Goal: Use online tool/utility: Utilize a website feature to perform a specific function

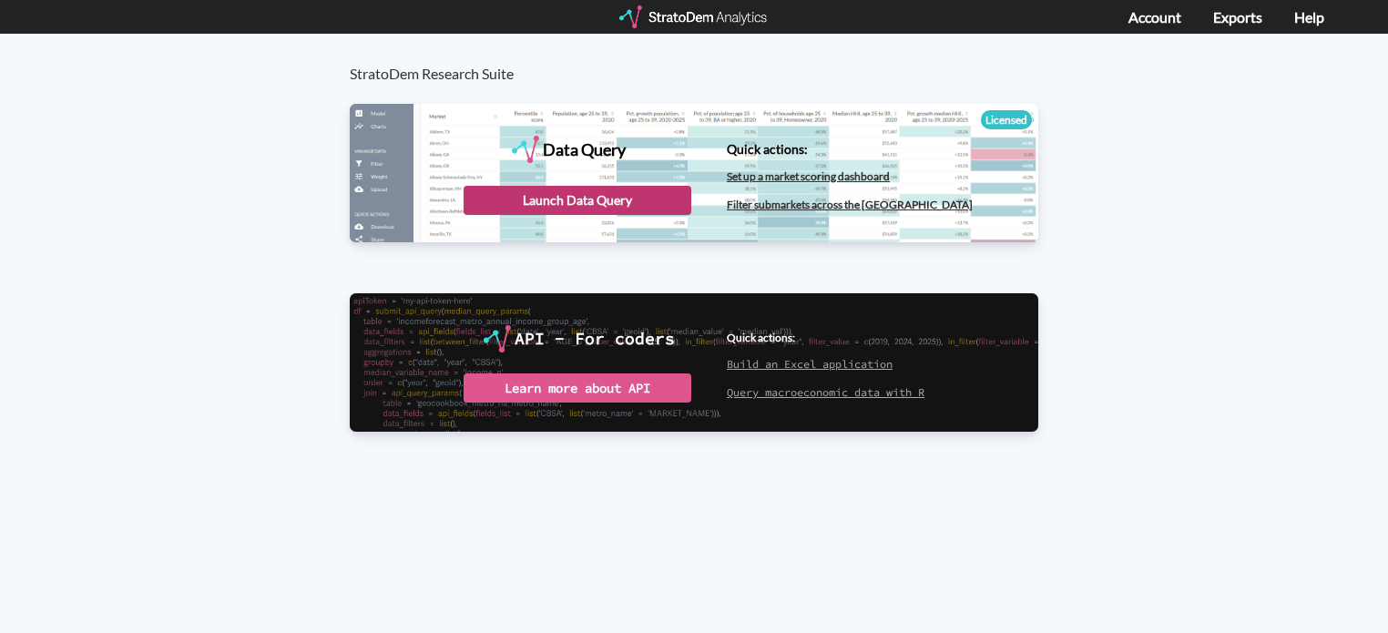
click at [565, 209] on div "Launch Data Query" at bounding box center [578, 200] width 228 height 29
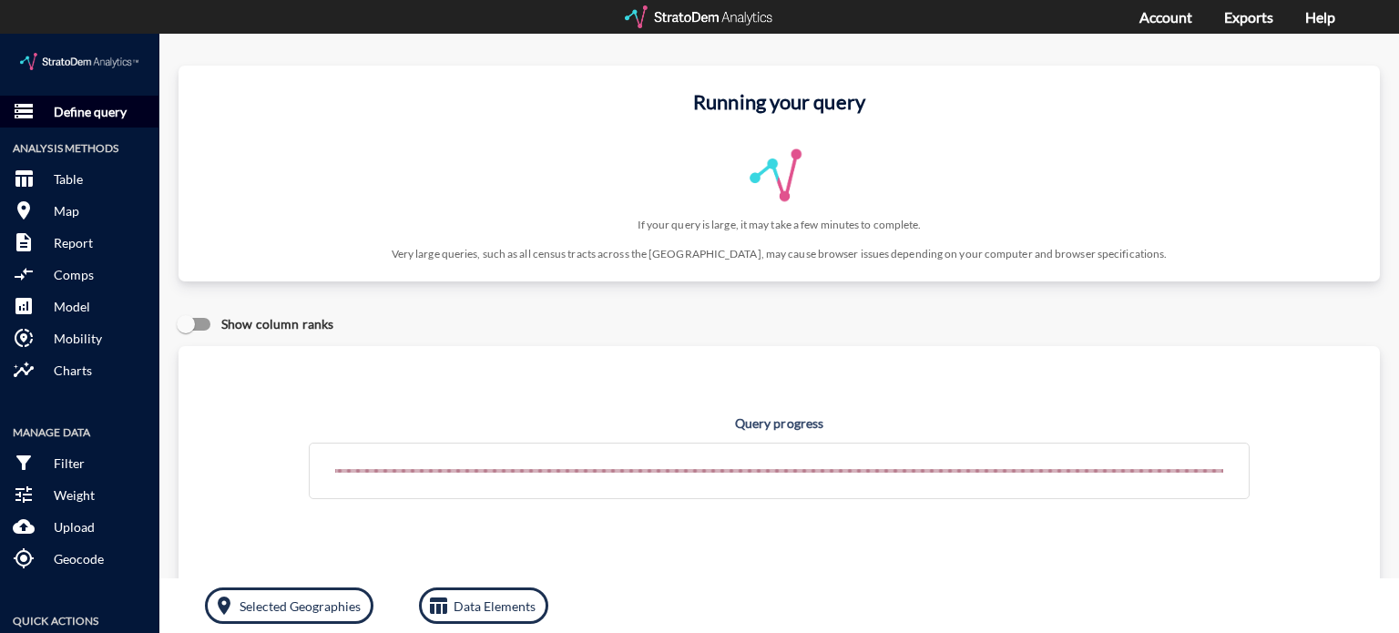
click p "Define query"
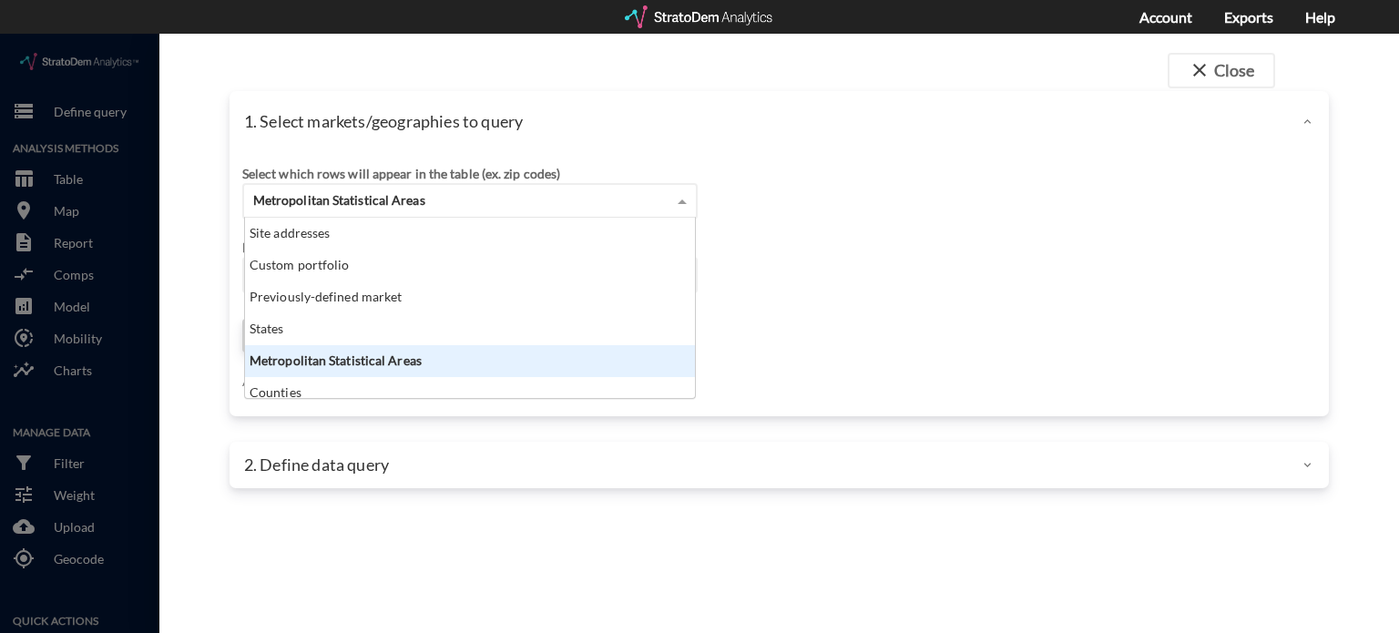
drag, startPoint x: 357, startPoint y: 172, endPoint x: 316, endPoint y: 197, distance: 47.8
click span "Metropolitan Statistical Areas"
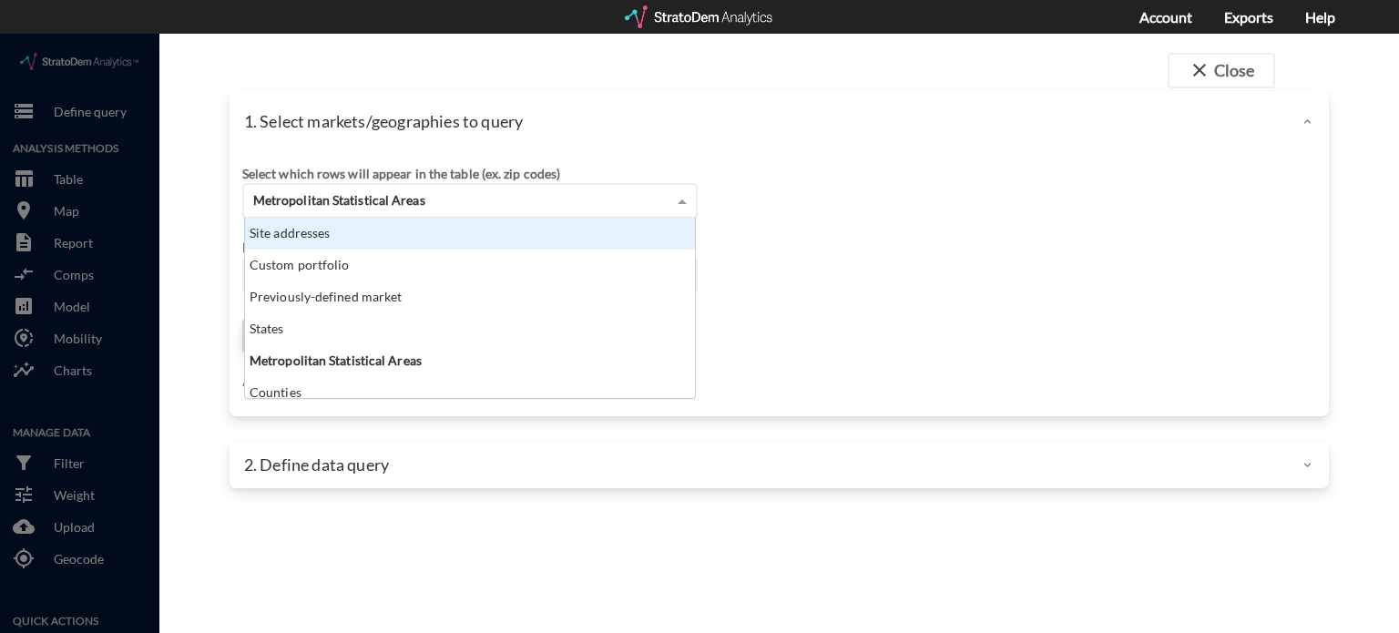
click div "Site addresses"
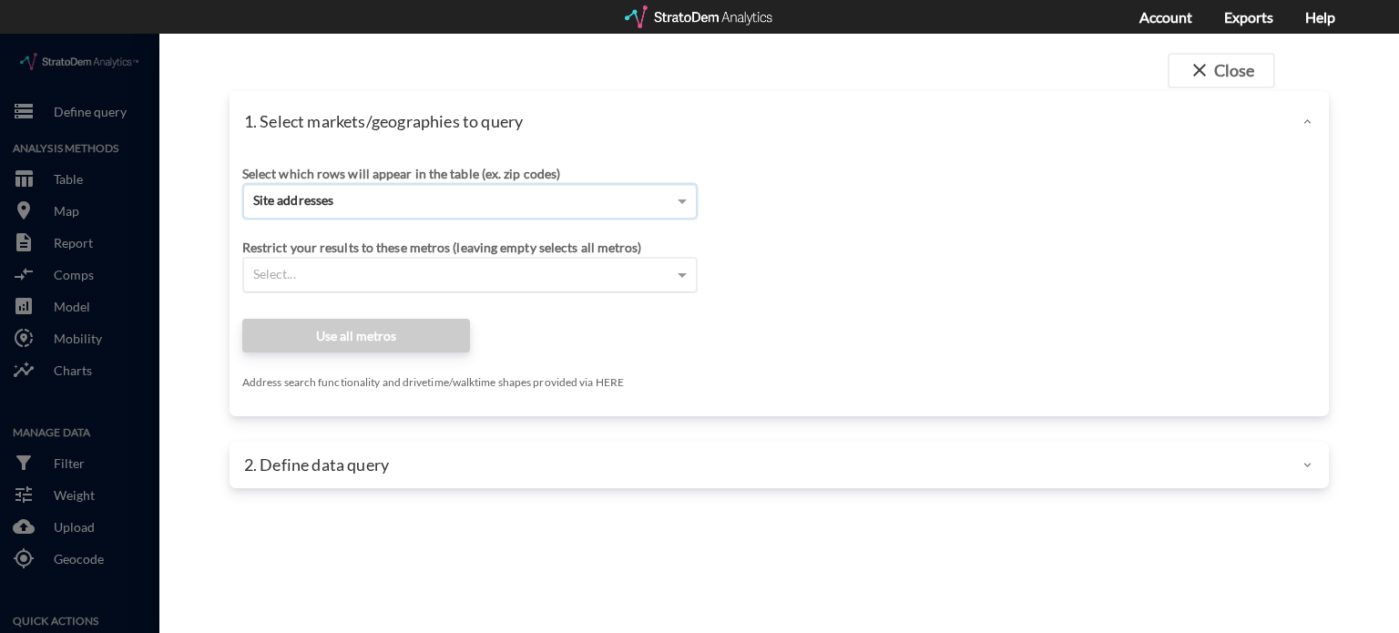
click div "Select..."
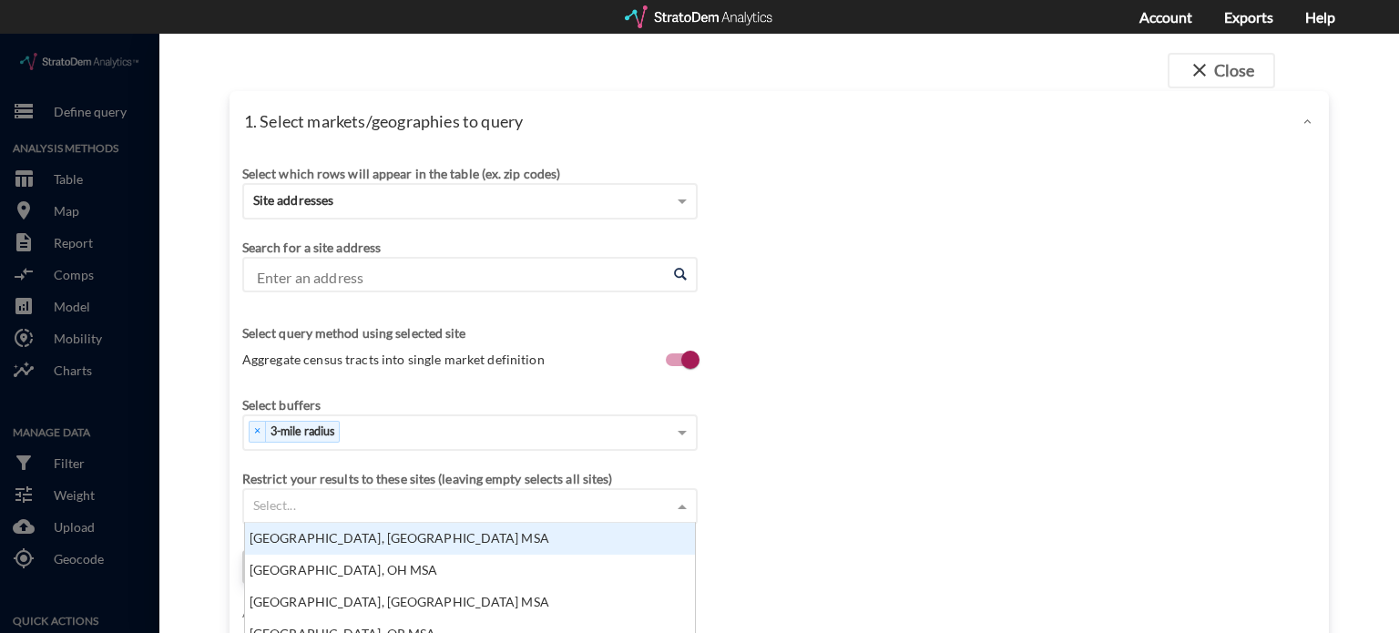
scroll to position [166, 440]
click div "Select which rows will appear in the table (ex. zip codes) Site addresses Selec…"
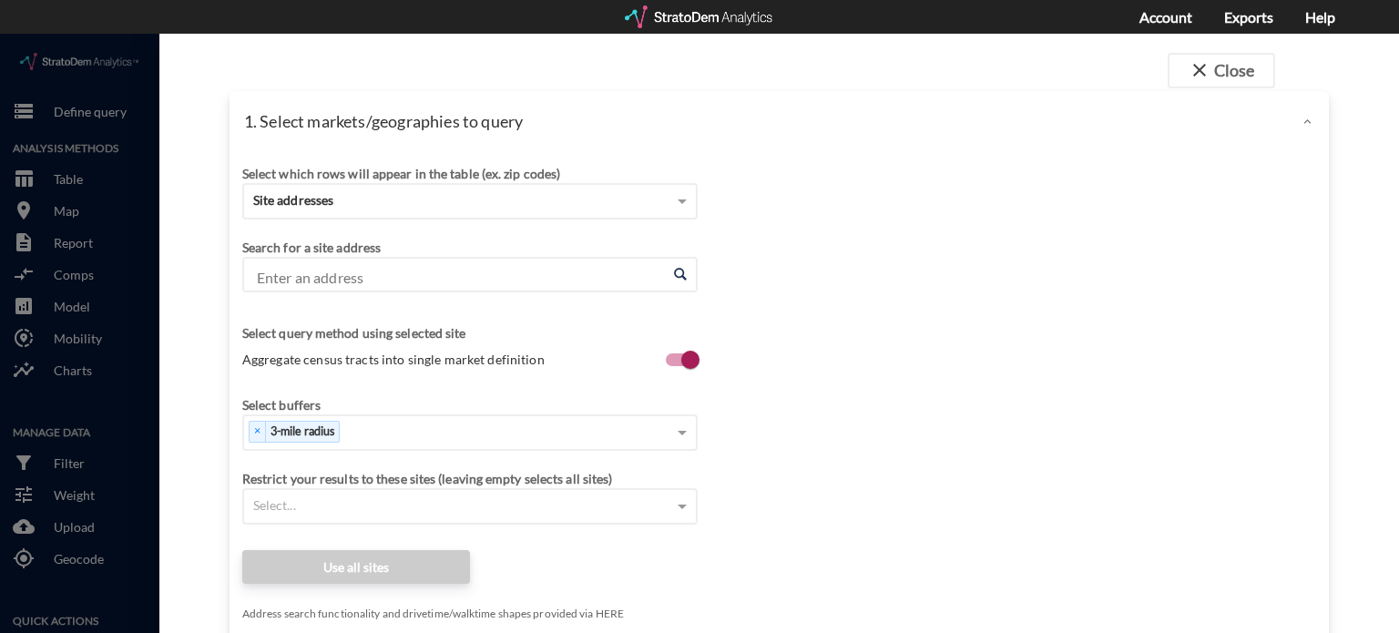
scroll to position [273, 0]
click input "Enter an address"
paste input "[STREET_ADDRESS]"
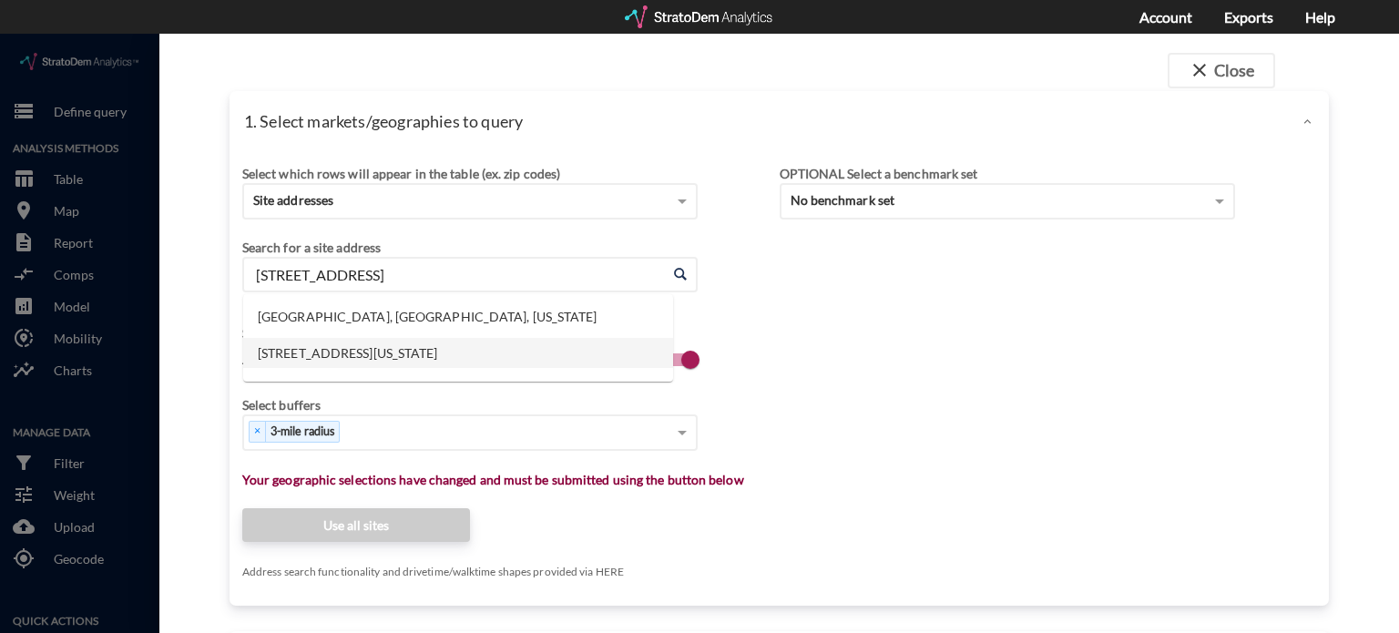
click li "[STREET_ADDRESS][US_STATE]"
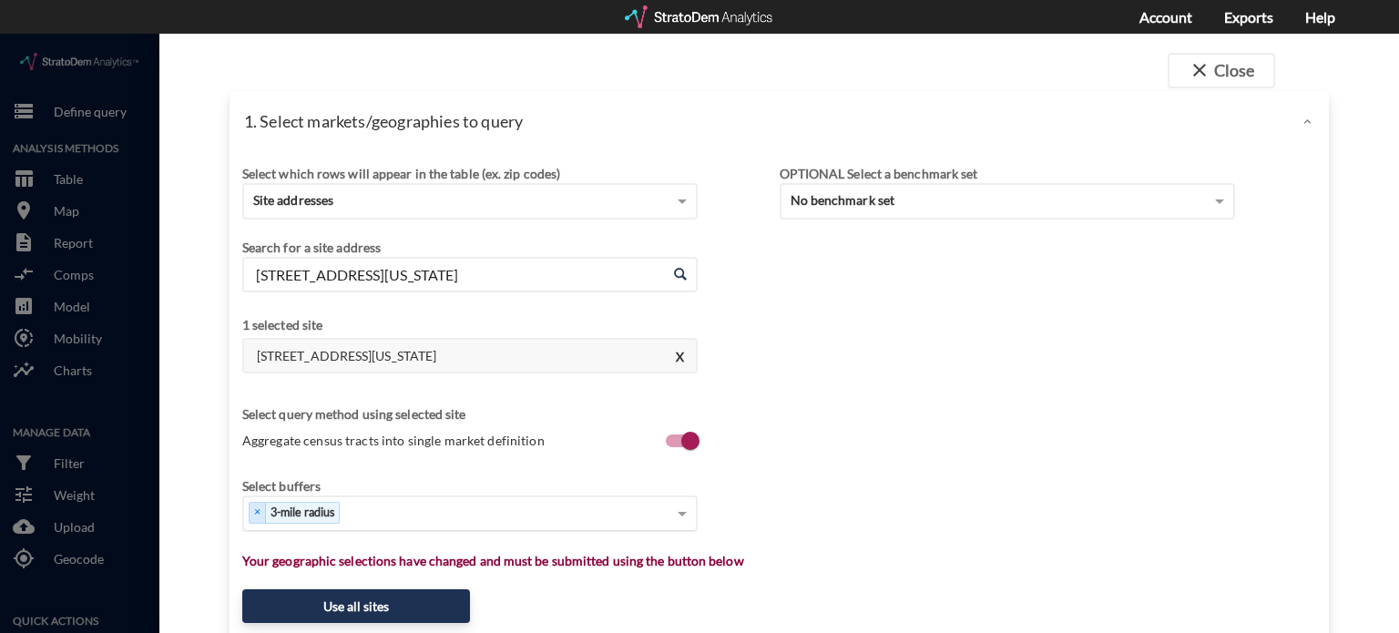
type input "[STREET_ADDRESS][US_STATE]"
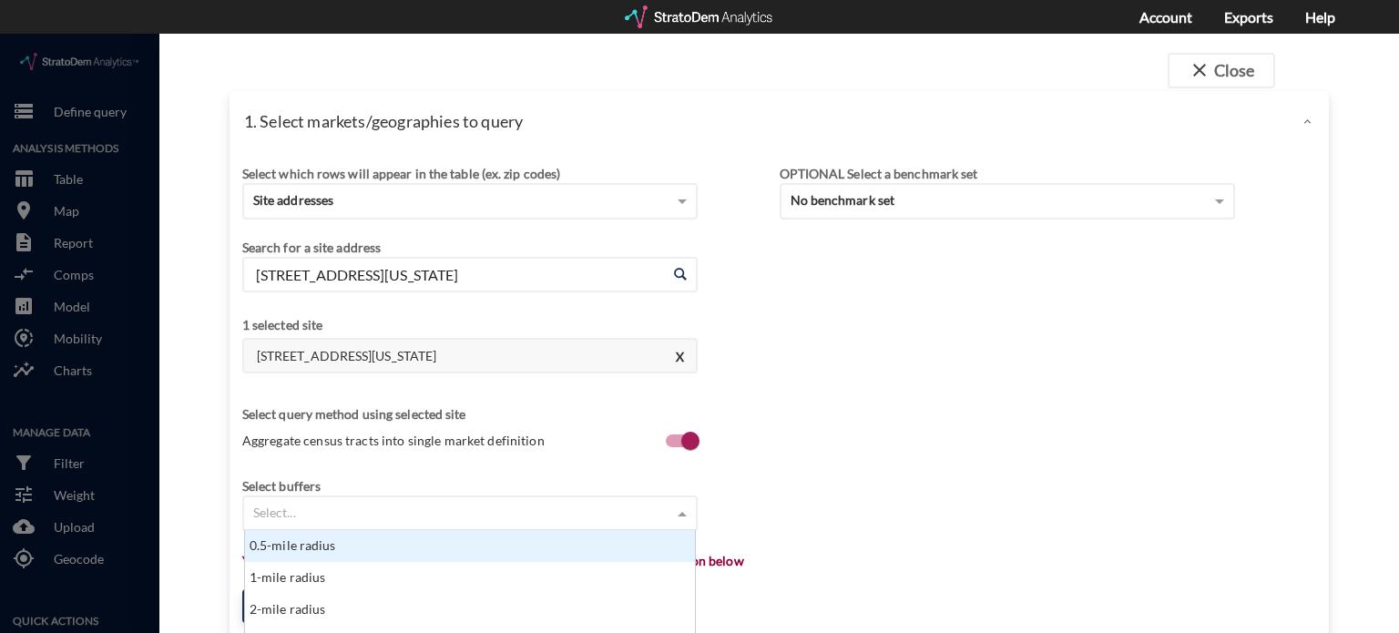
click div "Select..."
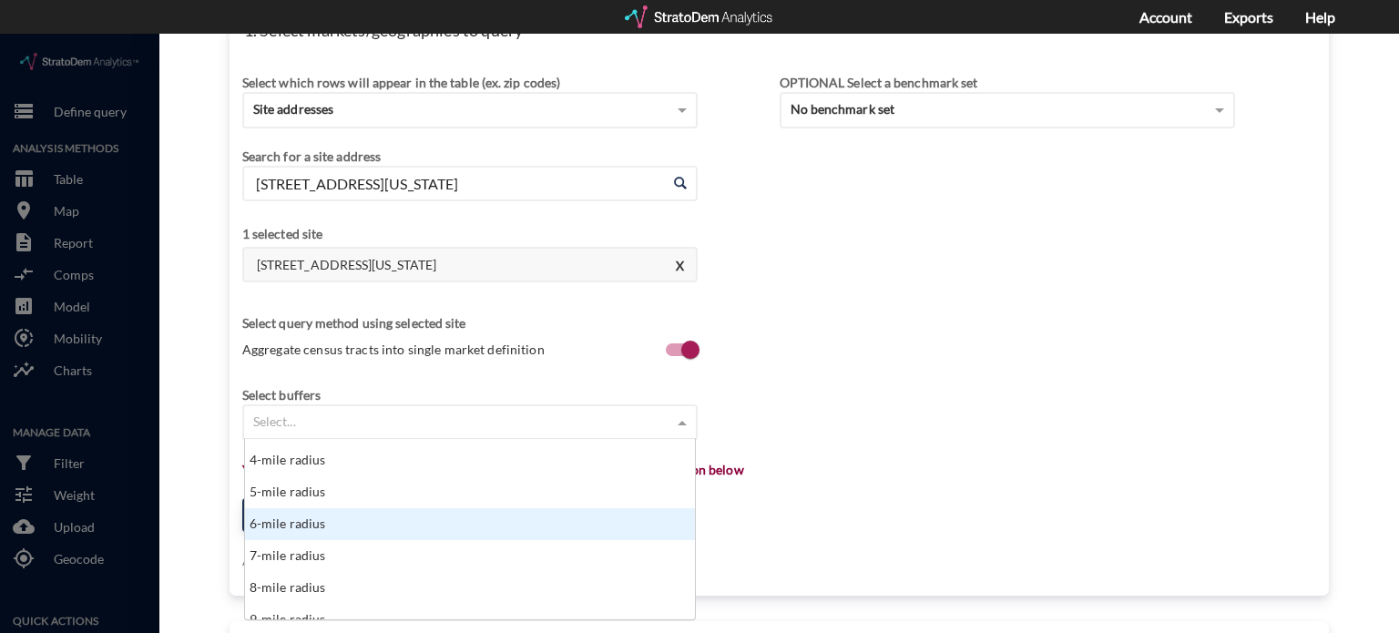
scroll to position [91, 0]
click div "5-mile radius"
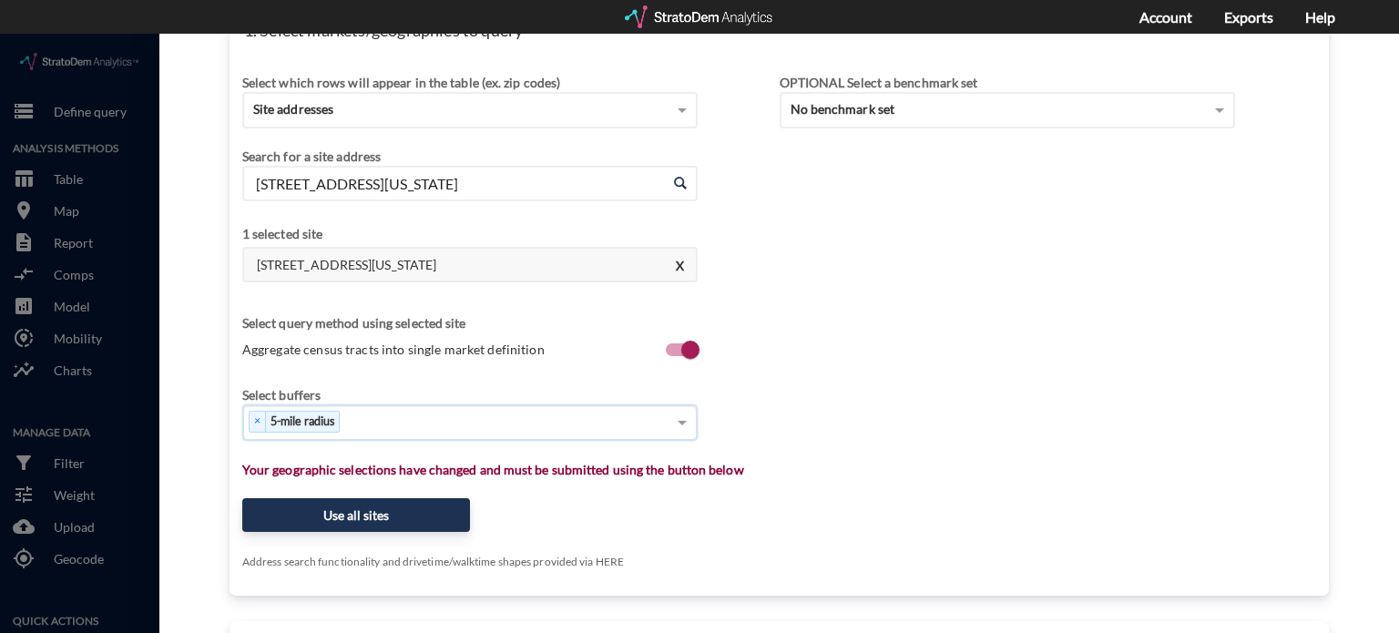
click div "Select which rows will appear in the table (ex. zip codes) Site addresses Selec…"
click button "Use all sites"
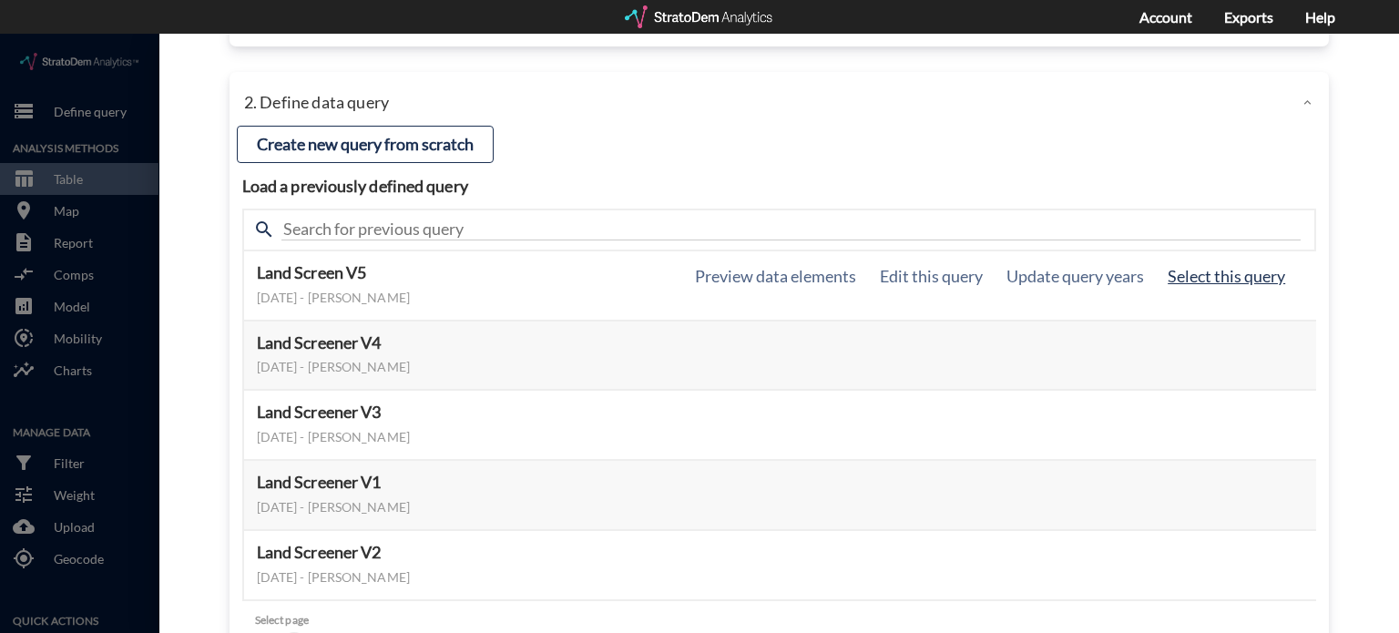
click button "Select this query"
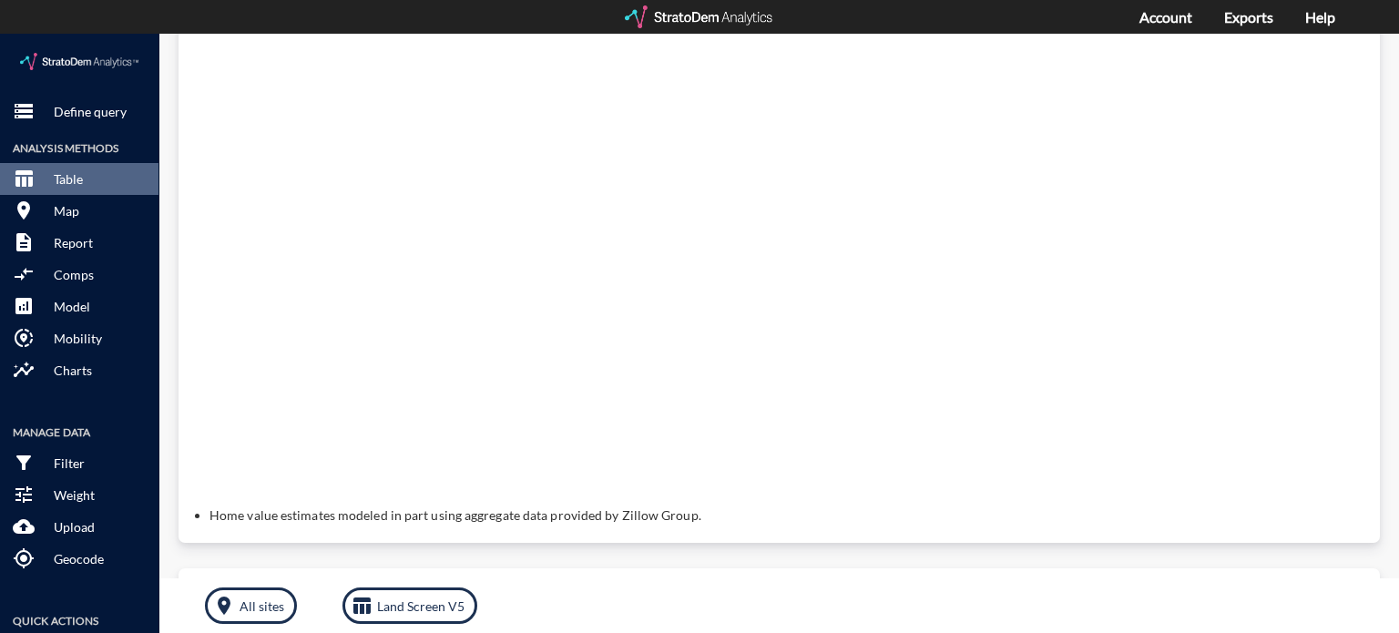
click div "Query progress Home value estimates modeled in part using aggregate data provid…"
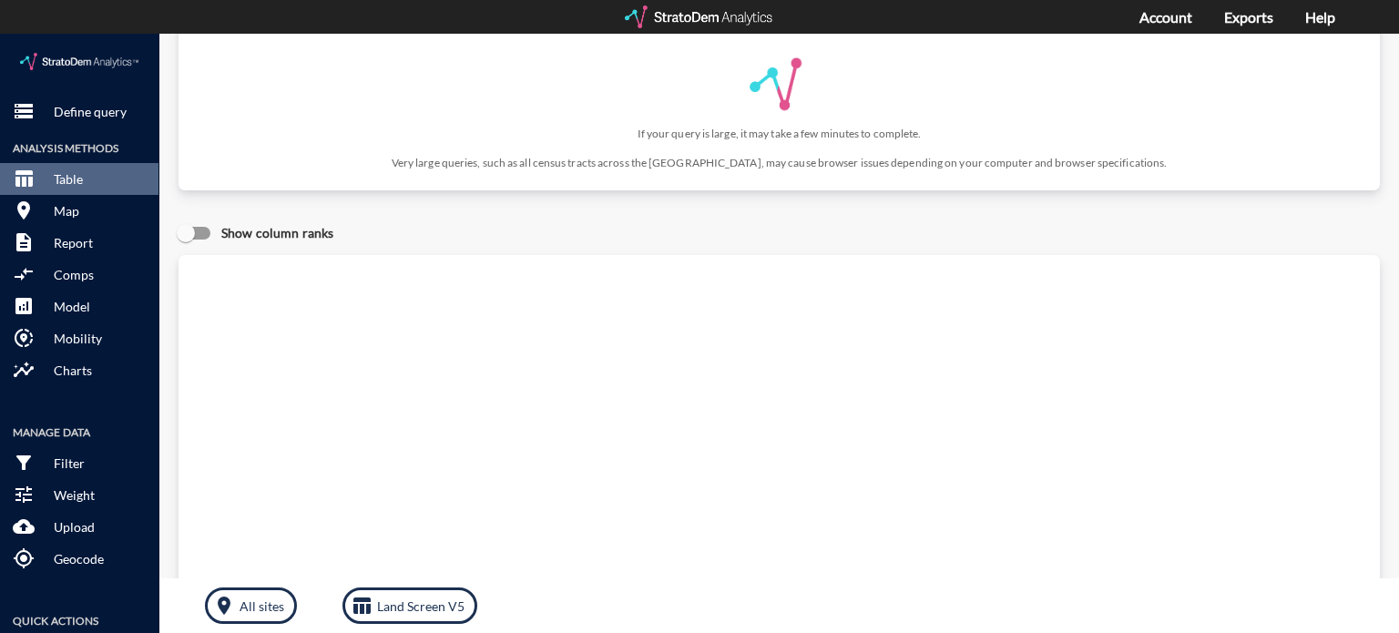
scroll to position [77, 0]
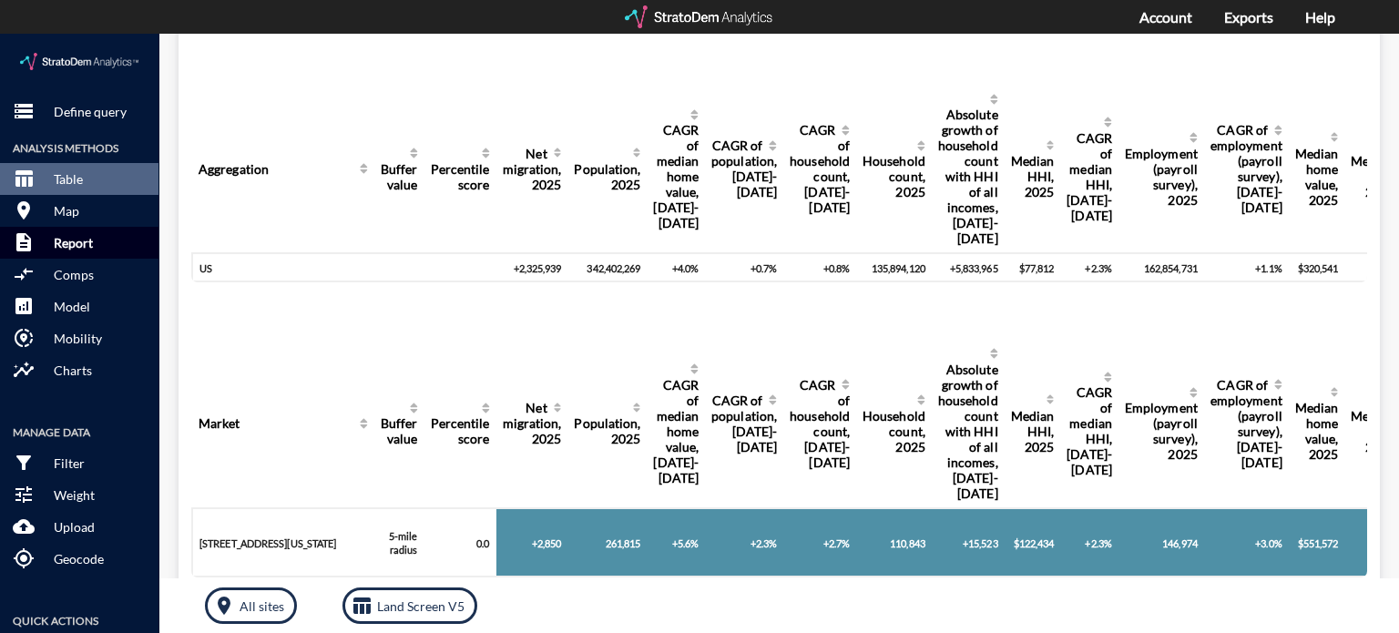
click p "Report"
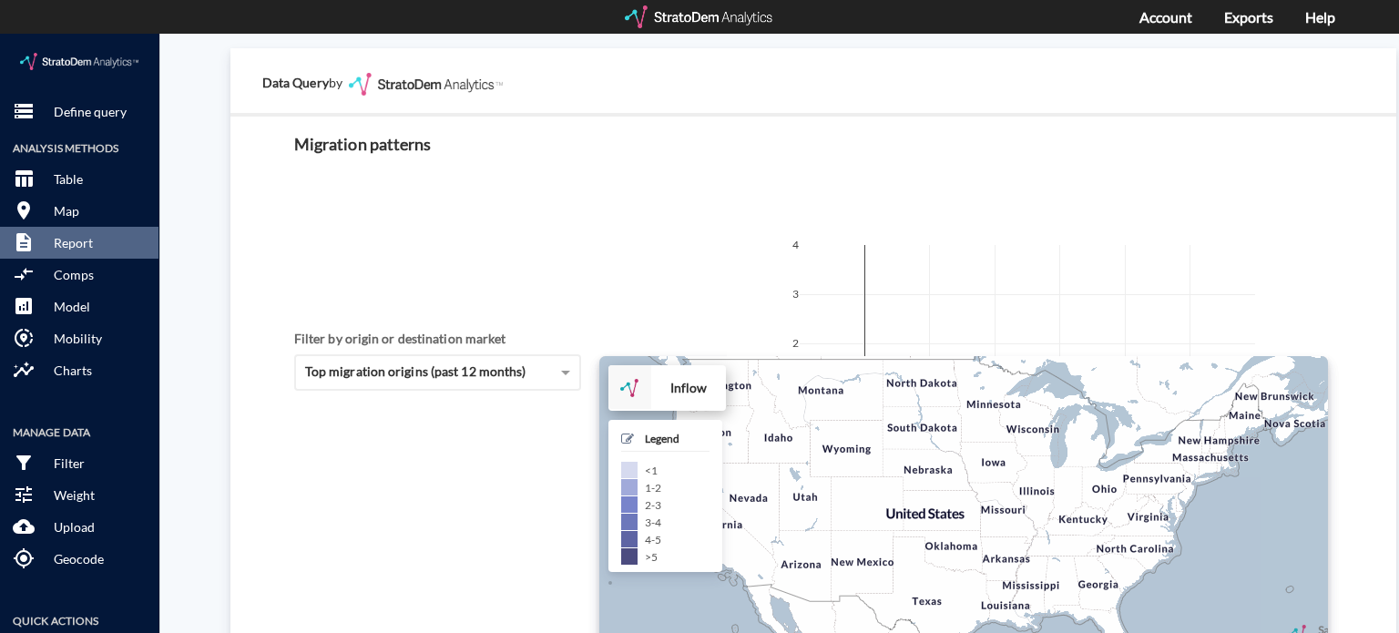
scroll to position [3274, 0]
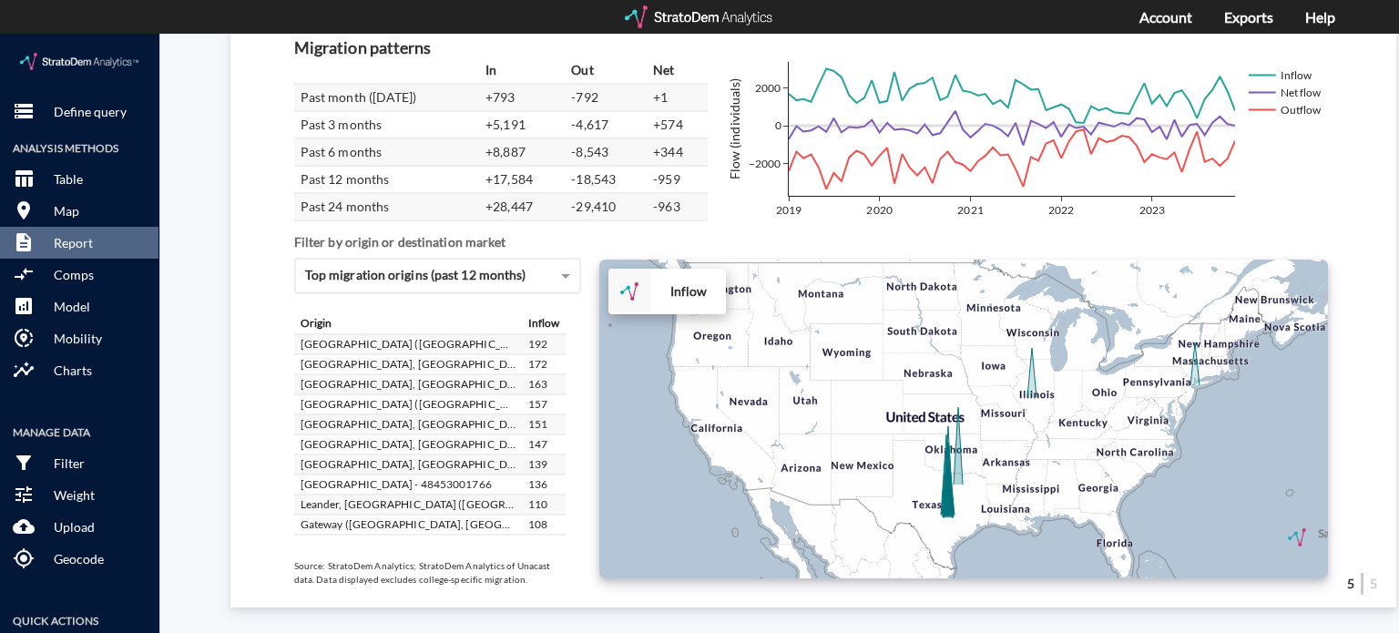
click span "Top migration origins (past 12 months)"
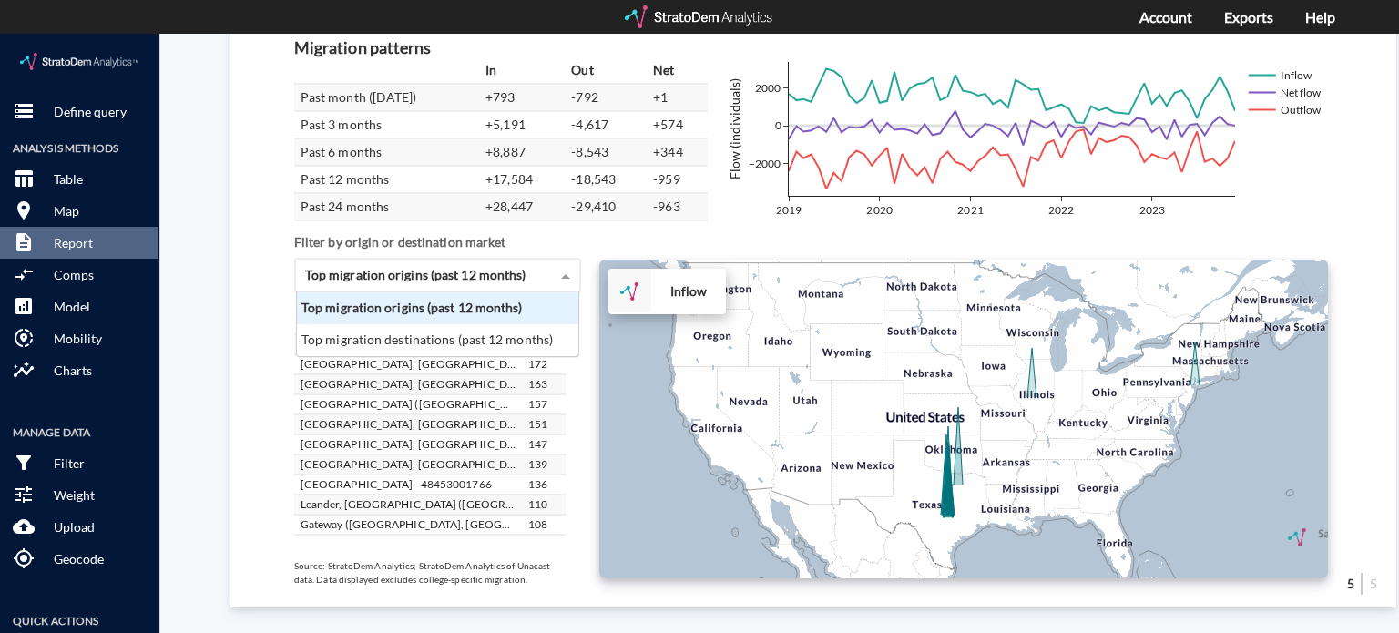
scroll to position [49, 271]
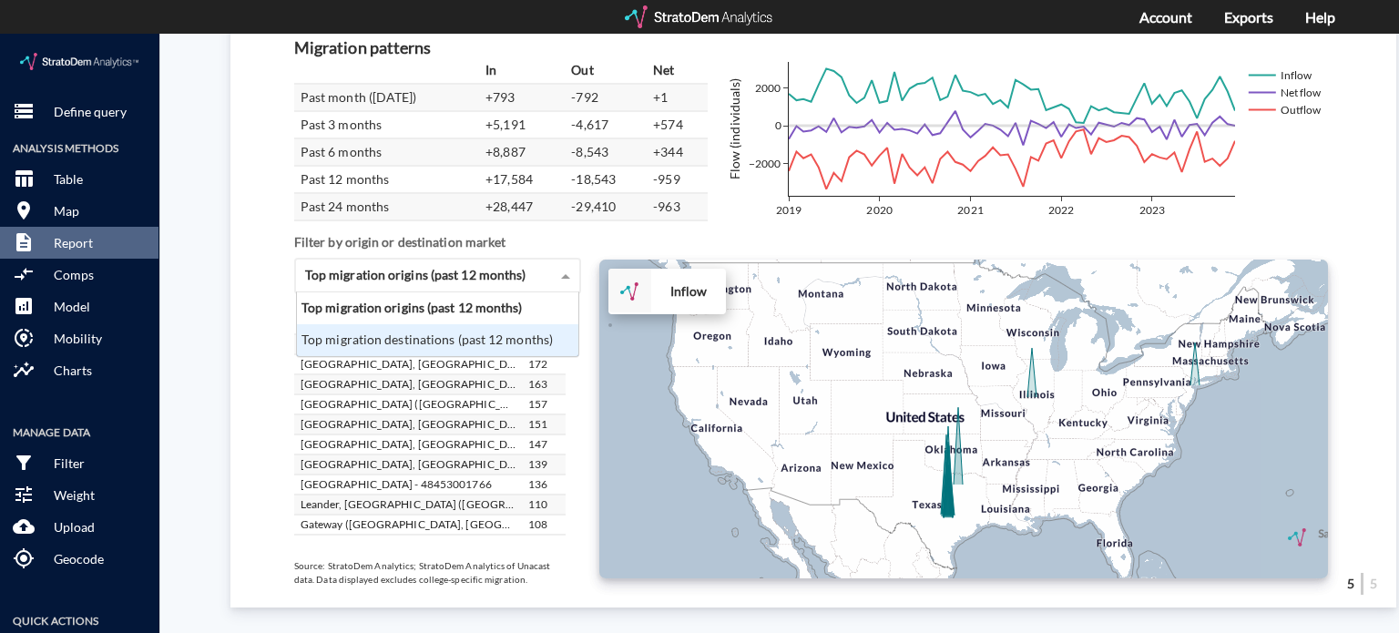
click div "Top migration destinations (past 12 months)"
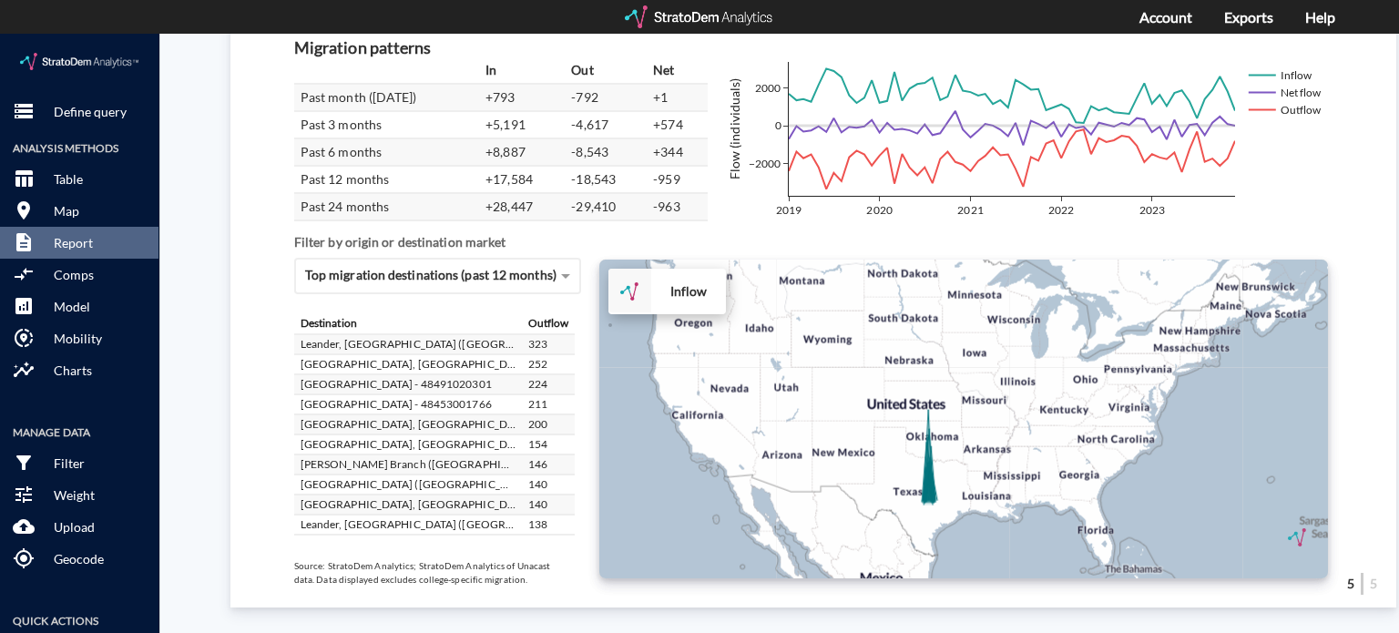
drag, startPoint x: 812, startPoint y: 473, endPoint x: 791, endPoint y: 457, distance: 26.8
click div "+ − Inflow CUSTOMIZE DATA Draw a polygon Draw a rectangle Draw a marker Edit la…"
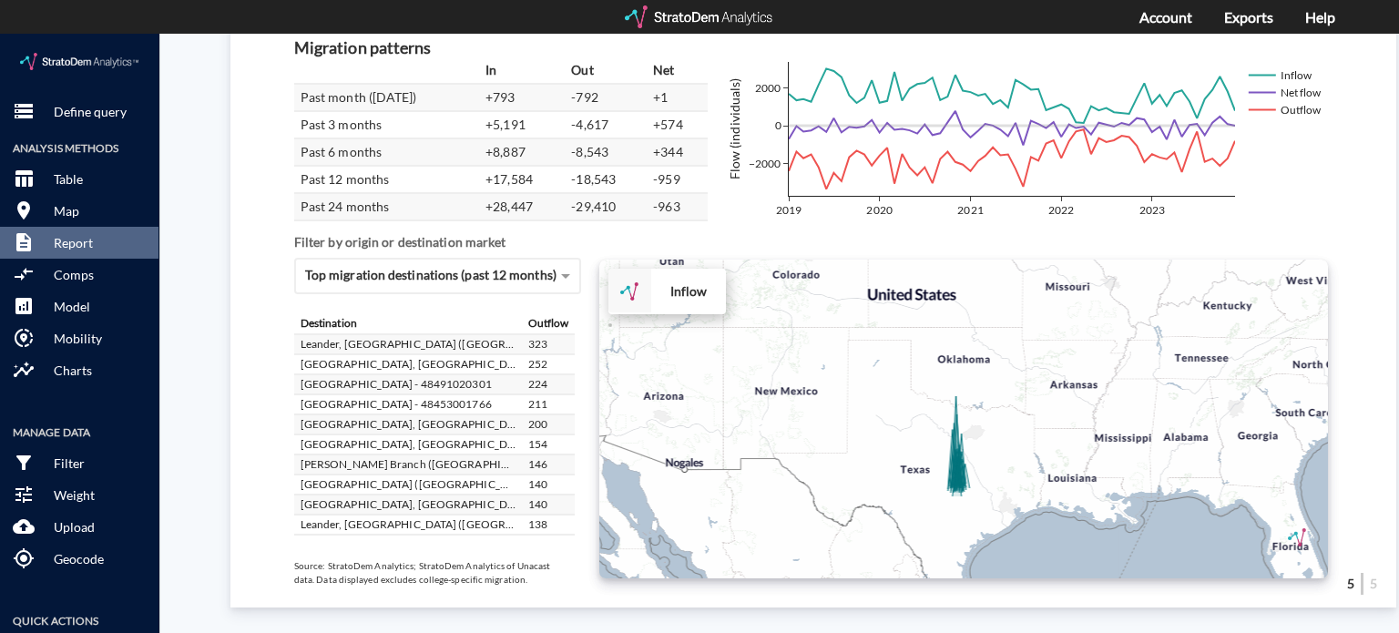
click div "+ − Inflow CUSTOMIZE DATA Draw a polygon Draw a rectangle Draw a marker Edit la…"
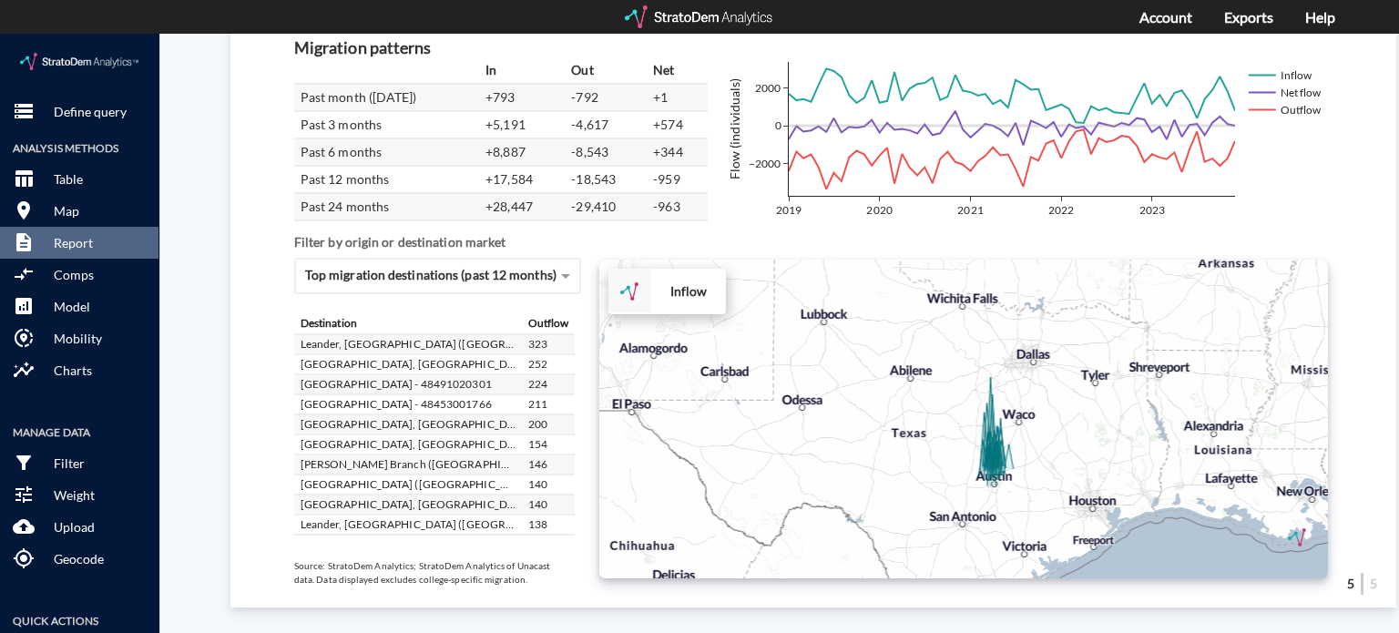
click div "+ − Inflow CUSTOMIZE DATA Draw a polygon Draw a rectangle Draw a marker Edit la…"
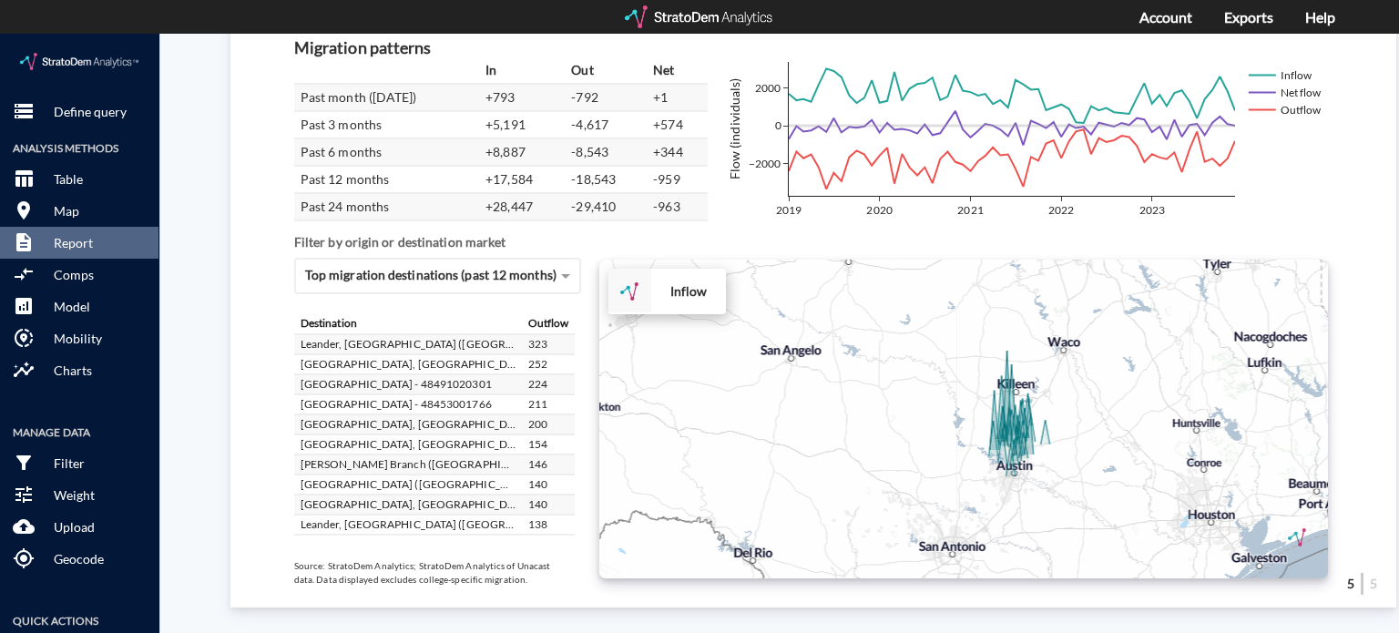
click div "+ − Inflow CUSTOMIZE DATA Draw a polygon Draw a rectangle Draw a marker Edit la…"
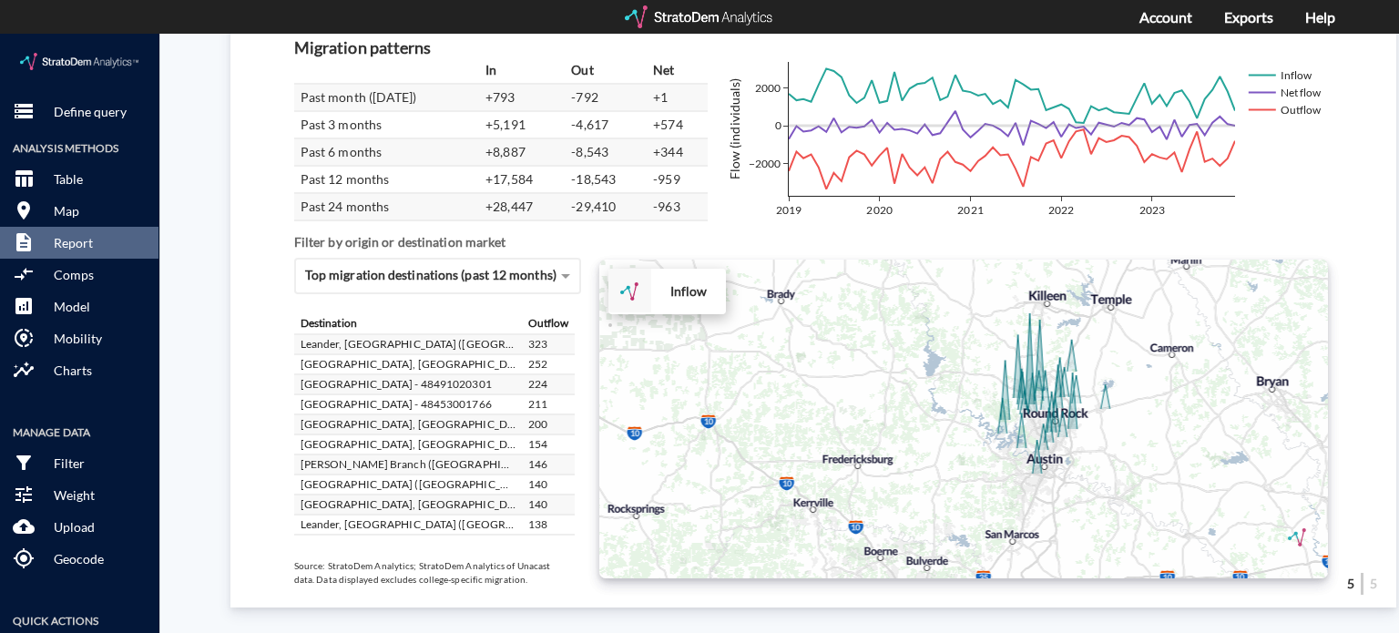
click div "+ − Inflow CUSTOMIZE DATA Draw a polygon Draw a rectangle Draw a marker Edit la…"
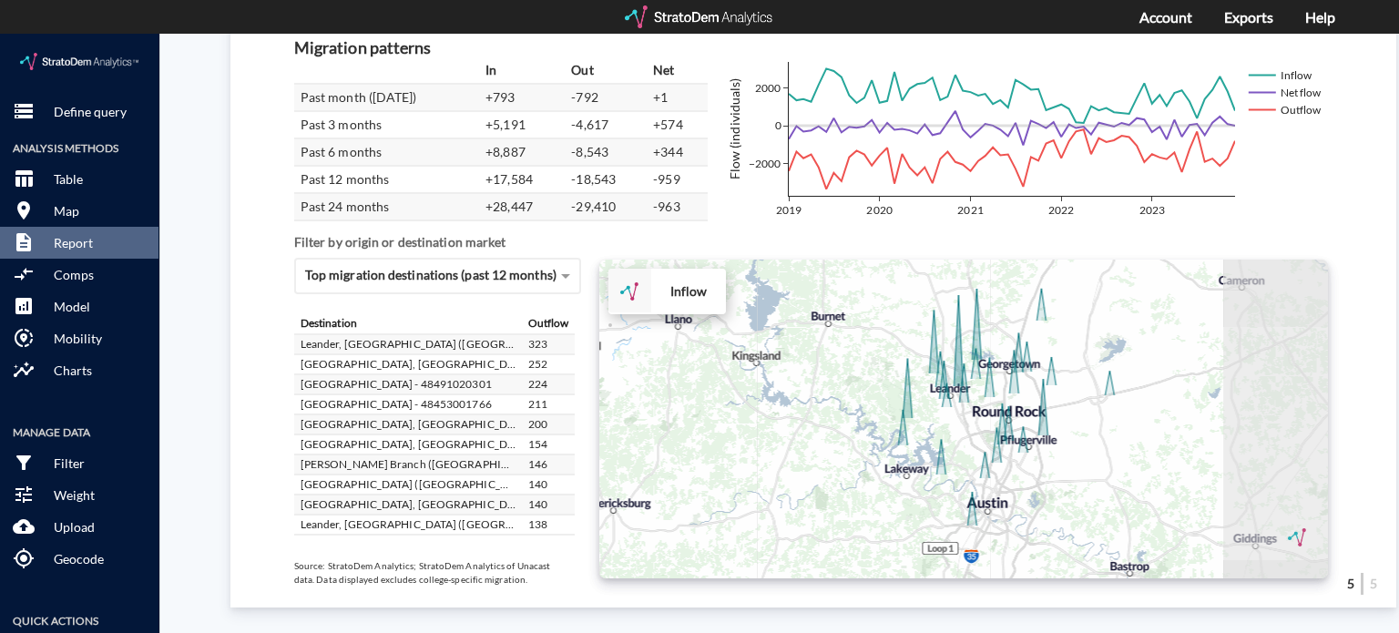
drag, startPoint x: 993, startPoint y: 399, endPoint x: 871, endPoint y: 440, distance: 128.7
click div "+ − Inflow CUSTOMIZE DATA Draw a polygon Draw a rectangle Draw a marker Edit la…"
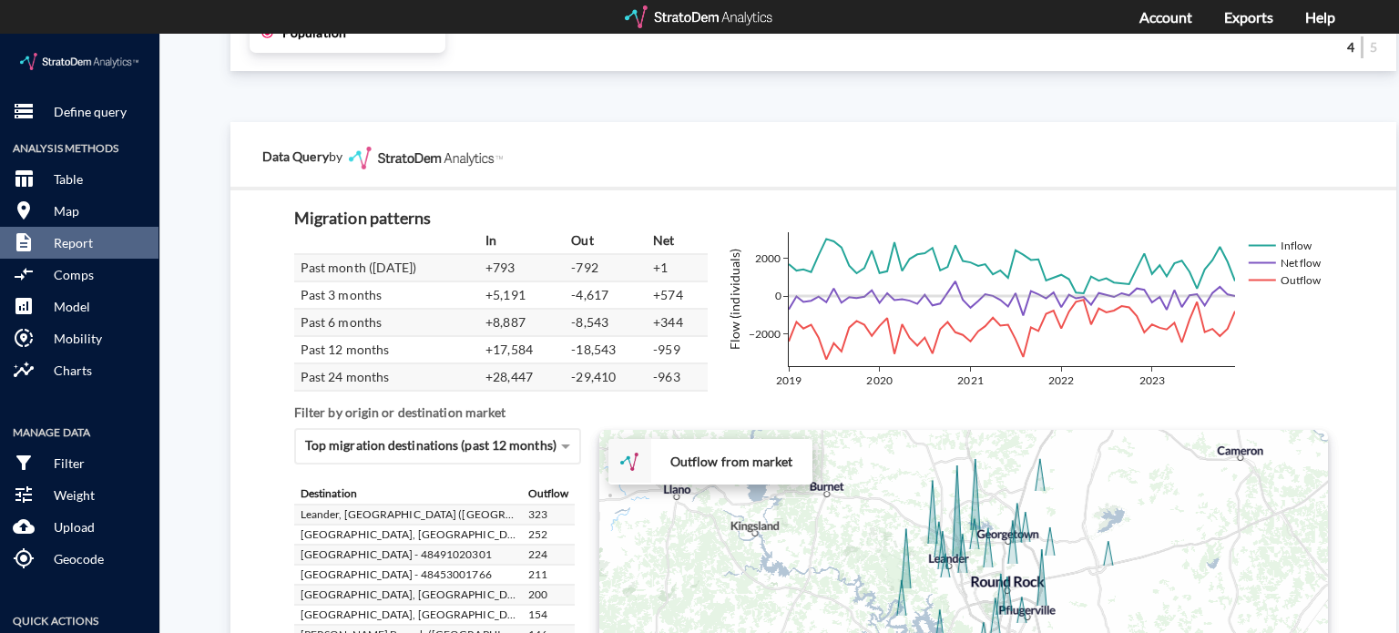
scroll to position [3183, 0]
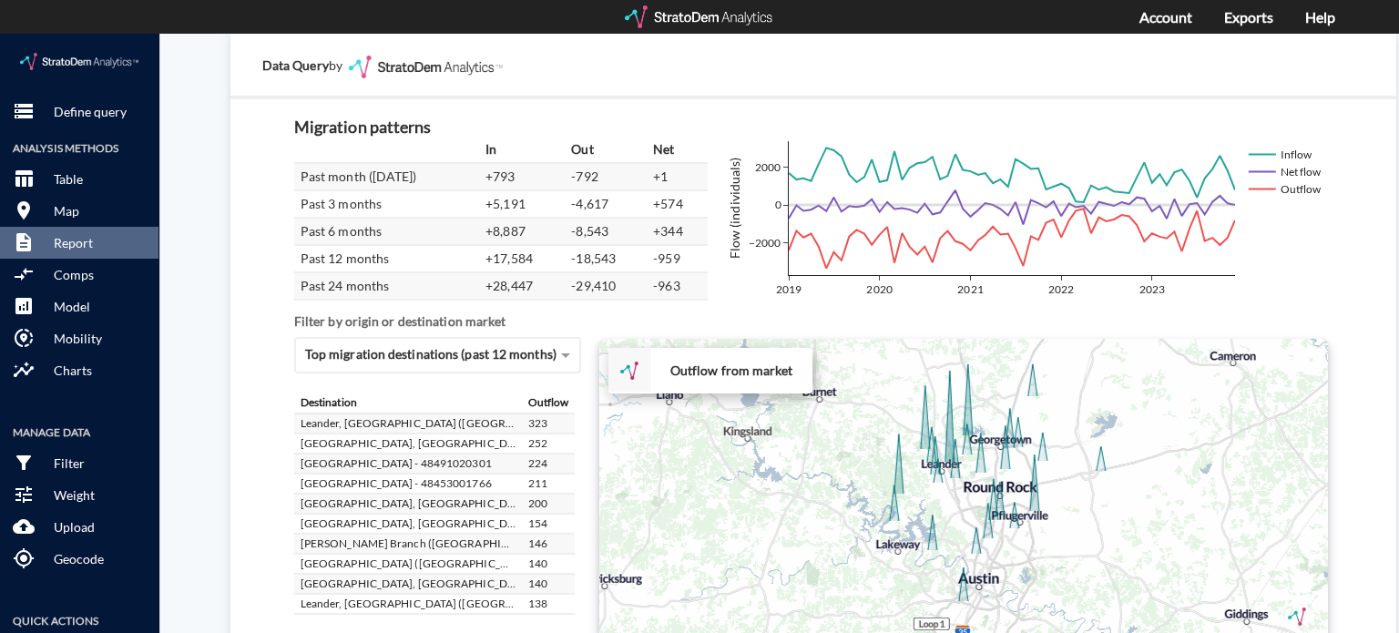
drag, startPoint x: 729, startPoint y: 448, endPoint x: 719, endPoint y: 443, distance: 11.4
click div "+ − Outflow from market CUSTOMIZE DATA Draw a polygon Draw a rectangle Draw a m…"
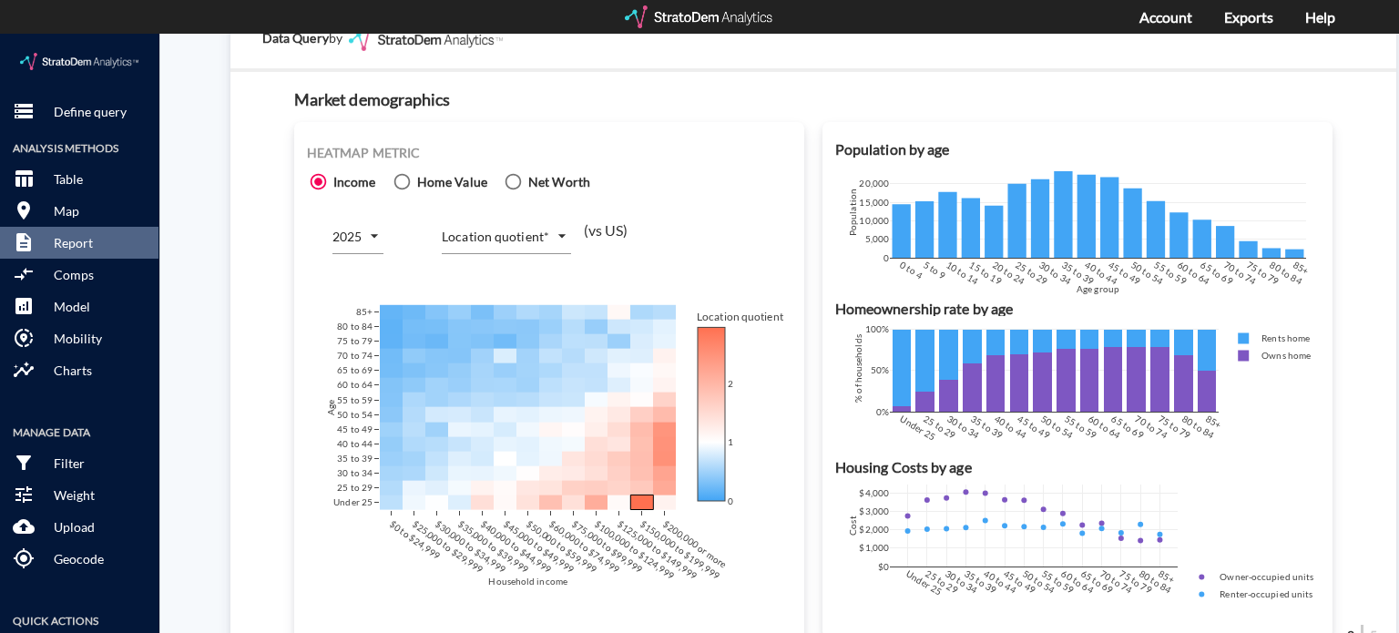
scroll to position [815, 0]
